Goal: Find specific page/section: Find specific page/section

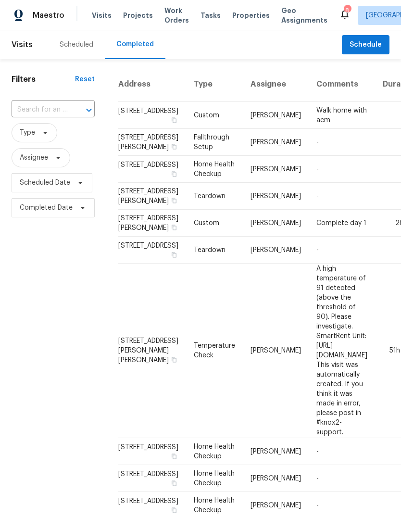
click at [84, 51] on div "Scheduled" at bounding box center [76, 44] width 57 height 29
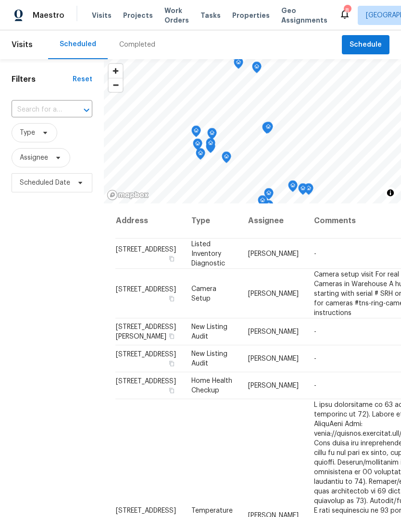
click at [248, 15] on span "Properties" at bounding box center [251, 16] width 38 height 10
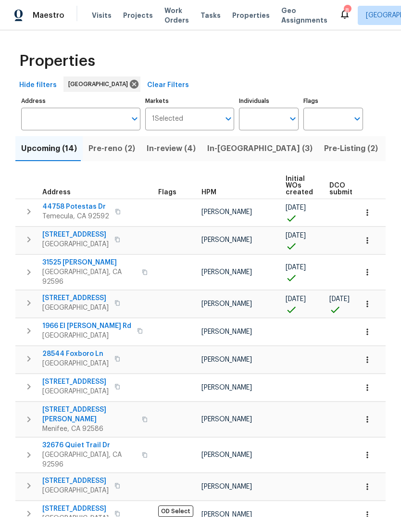
click at [123, 146] on span "Pre-reno (2)" at bounding box center [112, 148] width 47 height 13
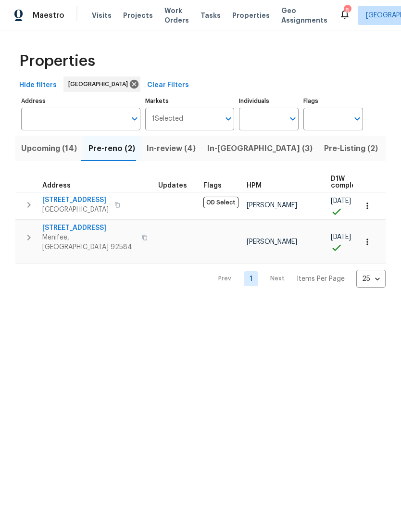
click at [262, 118] on input "Individuals" at bounding box center [261, 119] width 45 height 23
type input "[PERSON_NAME]"
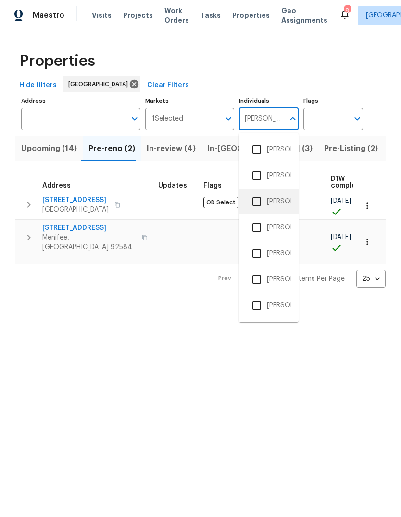
click at [283, 197] on li "[PERSON_NAME]" at bounding box center [269, 201] width 44 height 20
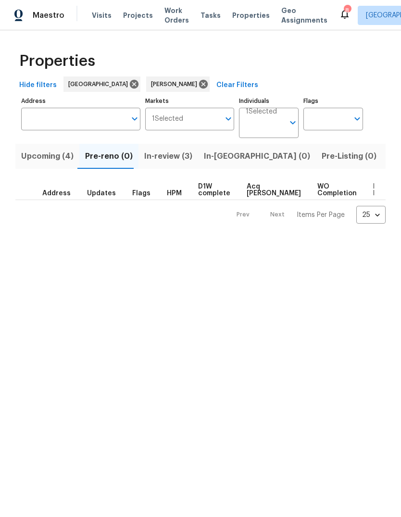
click at [388, 162] on span "Listed (3)" at bounding box center [406, 156] width 36 height 13
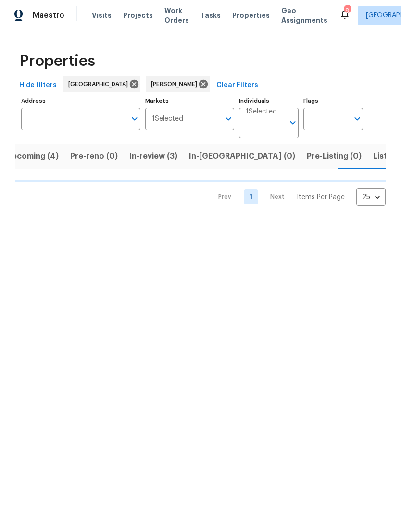
scroll to position [0, 15]
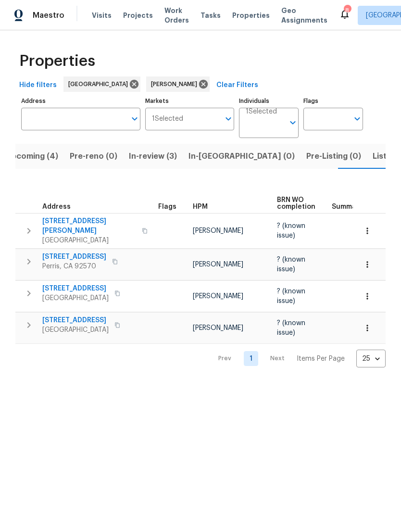
click at [136, 19] on span "Projects" at bounding box center [138, 16] width 30 height 10
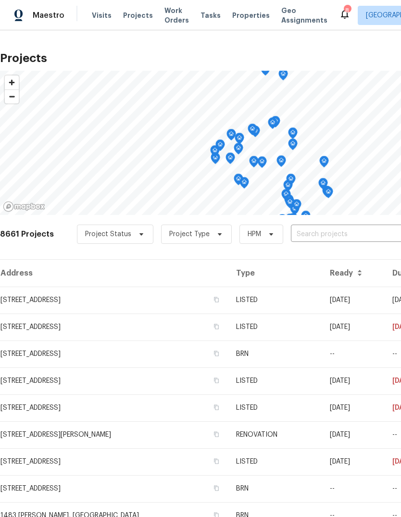
click at [295, 236] on input "text" at bounding box center [346, 234] width 110 height 15
type input "1966"
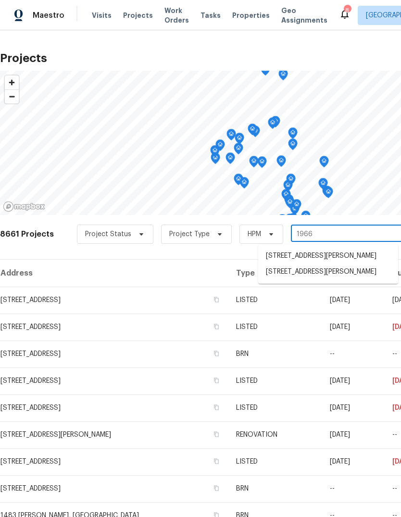
click at [328, 280] on li "[STREET_ADDRESS][PERSON_NAME]" at bounding box center [328, 272] width 140 height 16
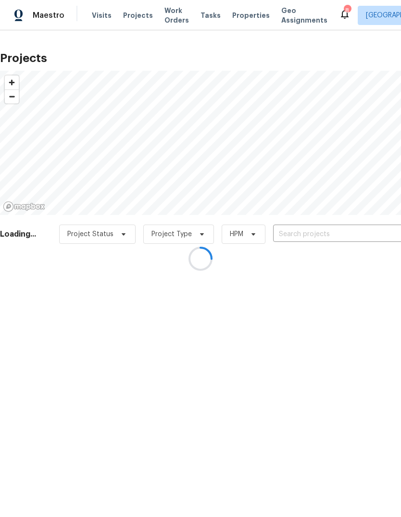
type input "[STREET_ADDRESS][PERSON_NAME]"
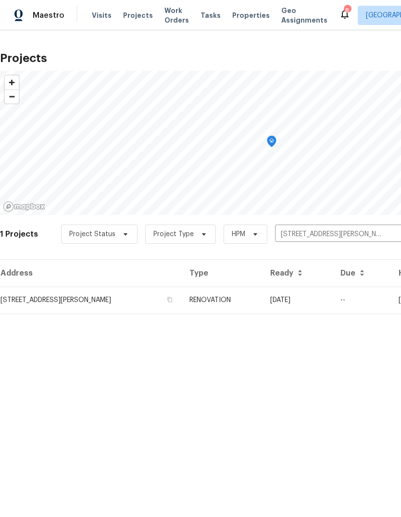
click at [263, 302] on td "RENOVATION" at bounding box center [222, 300] width 81 height 27
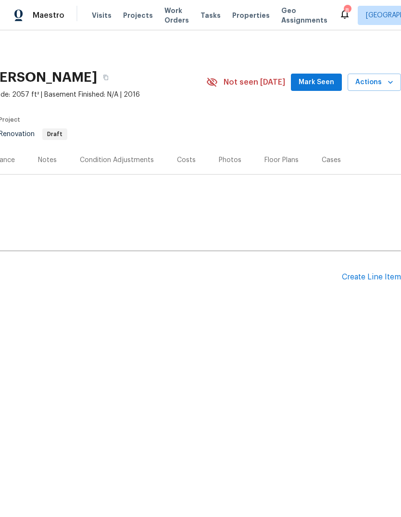
scroll to position [0, 142]
click at [183, 164] on div "Costs" at bounding box center [186, 160] width 19 height 10
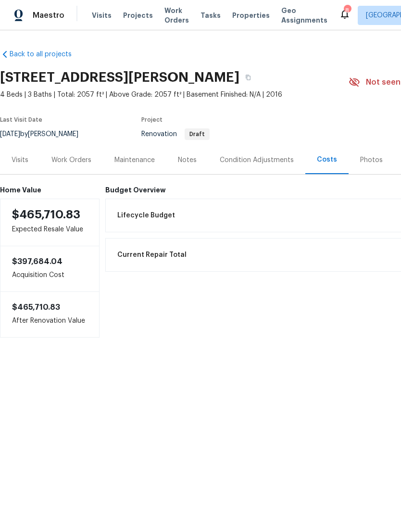
click at [265, 165] on div "Condition Adjustments" at bounding box center [257, 160] width 74 height 10
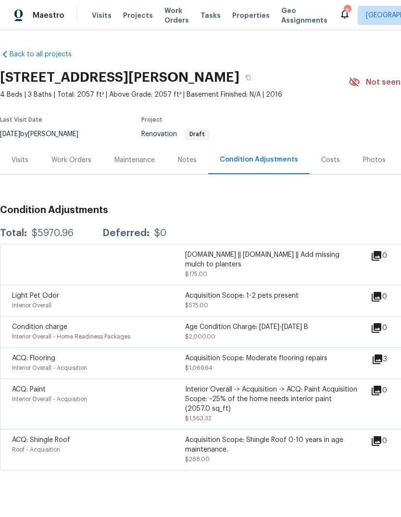
click at [382, 363] on icon at bounding box center [378, 360] width 10 height 10
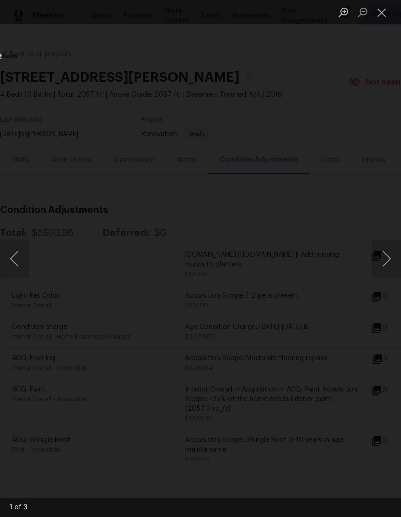
click at [383, 264] on button "Next image" at bounding box center [386, 259] width 29 height 38
click at [382, 266] on button "Next image" at bounding box center [386, 259] width 29 height 38
click at [382, 268] on button "Next image" at bounding box center [386, 259] width 29 height 38
click at [373, 14] on button "Close lightbox" at bounding box center [381, 12] width 19 height 17
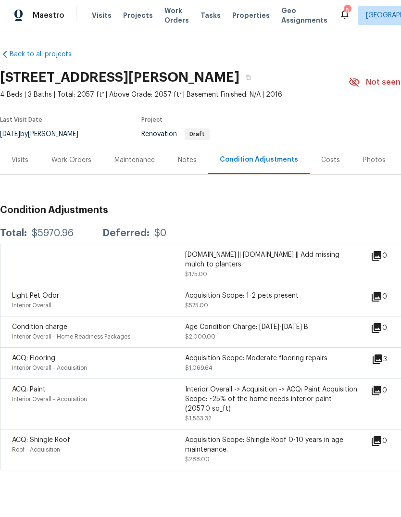
click at [191, 166] on div "Notes" at bounding box center [187, 160] width 42 height 28
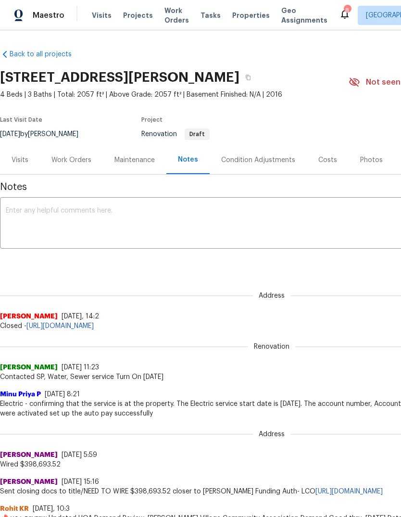
click at [79, 161] on div "Work Orders" at bounding box center [71, 160] width 40 height 10
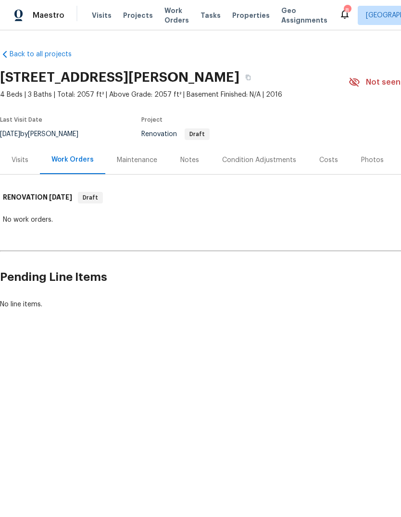
click at [25, 164] on div "Visits" at bounding box center [20, 160] width 17 height 10
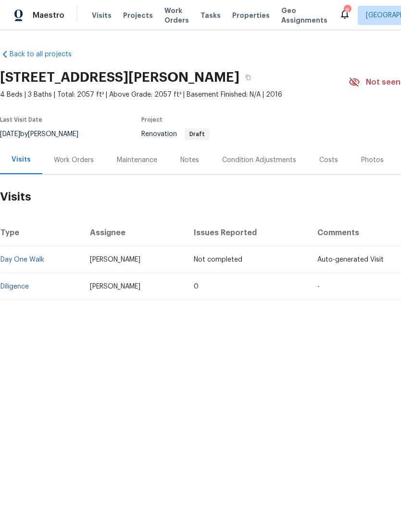
click at [377, 165] on div "Photos" at bounding box center [372, 160] width 23 height 10
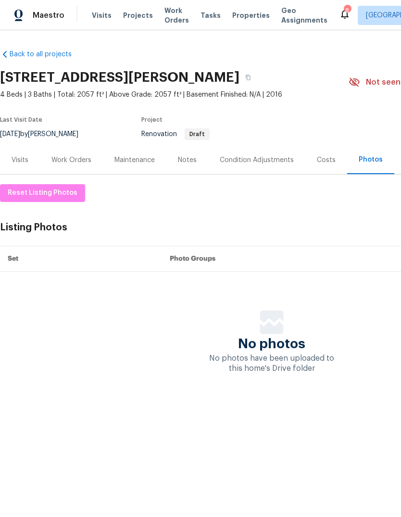
click at [335, 164] on div "Costs" at bounding box center [326, 160] width 42 height 28
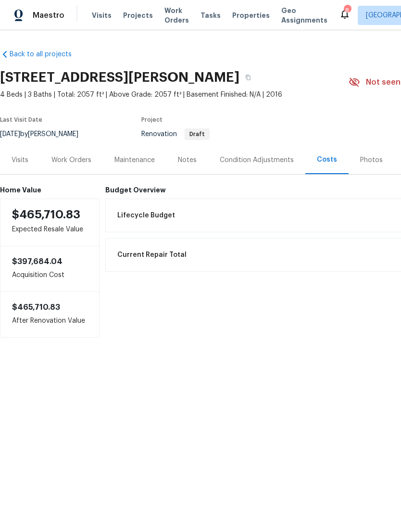
click at [274, 163] on div "Condition Adjustments" at bounding box center [257, 160] width 74 height 10
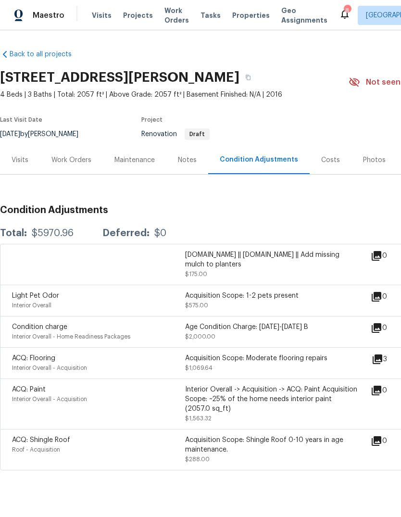
click at [182, 159] on div "Notes" at bounding box center [187, 160] width 19 height 10
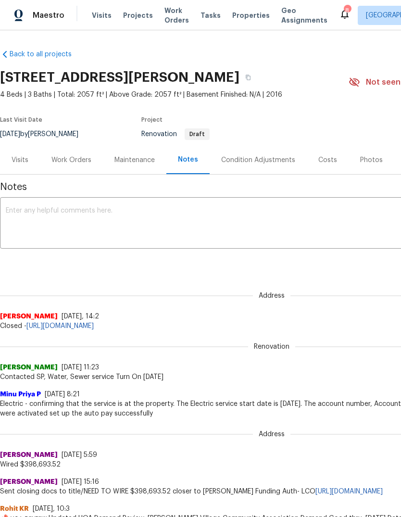
click at [137, 161] on div "Maintenance" at bounding box center [135, 160] width 40 height 10
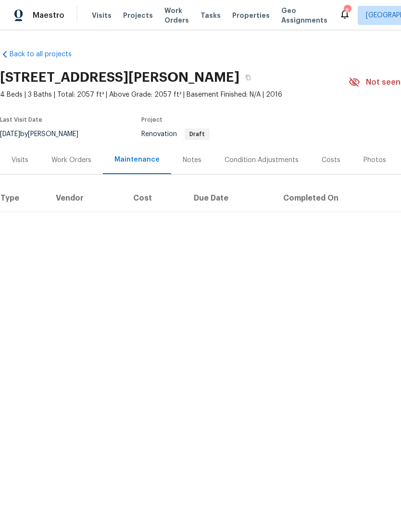
click at [75, 157] on div "Work Orders" at bounding box center [71, 160] width 40 height 10
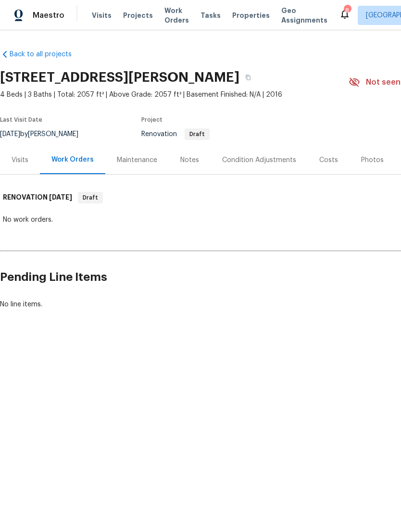
click at [101, 13] on span "Visits" at bounding box center [102, 16] width 20 height 10
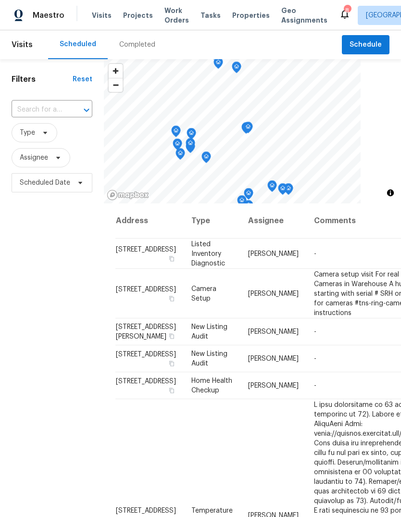
click at [134, 48] on div "Completed" at bounding box center [137, 45] width 36 height 10
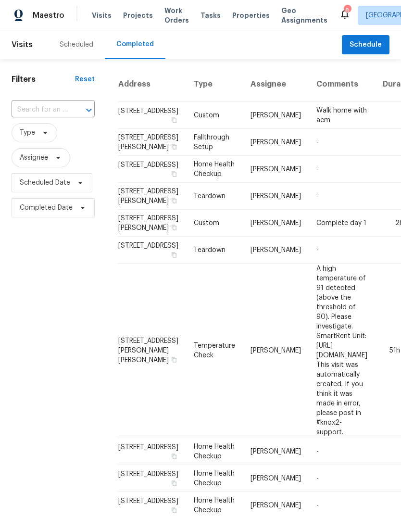
click at [248, 18] on span "Properties" at bounding box center [251, 16] width 38 height 10
